Goal: Ask a question

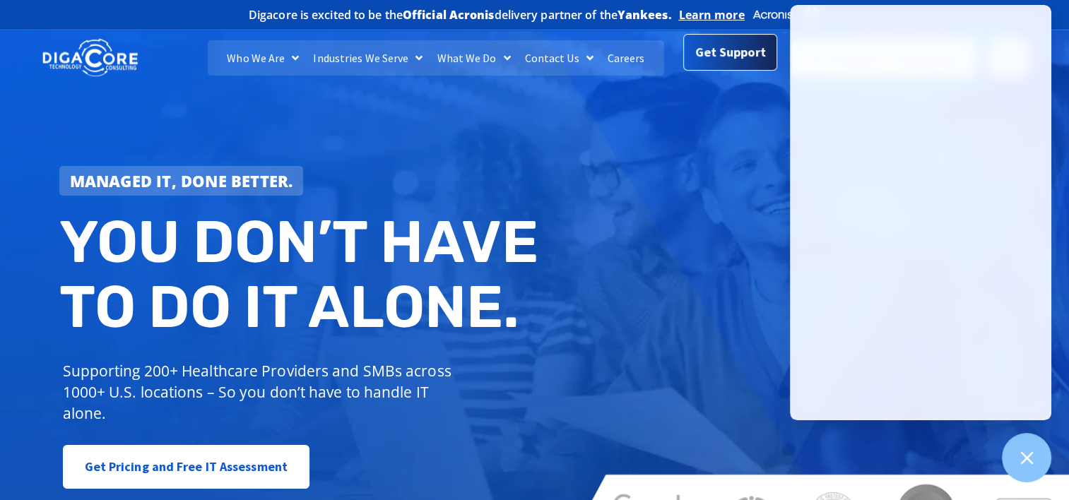
click at [735, 50] on span "Get Support" at bounding box center [730, 52] width 71 height 28
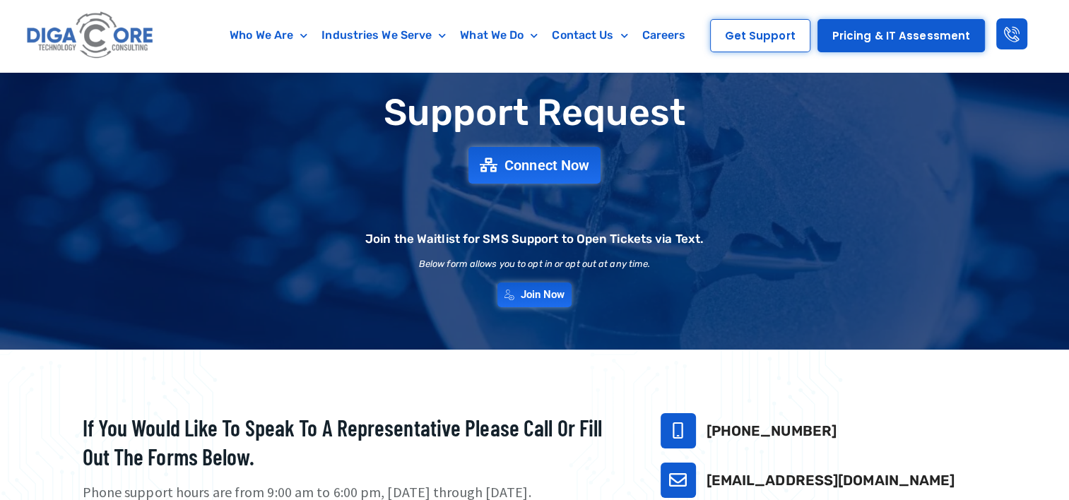
scroll to position [71, 0]
